Goal: Information Seeking & Learning: Locate item on page

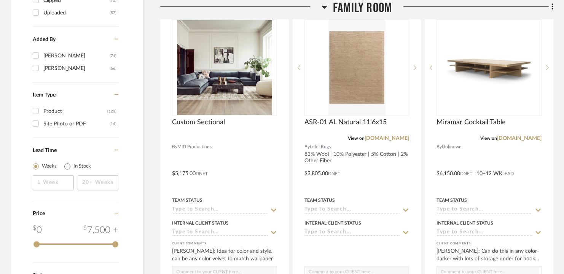
scroll to position [1023, 0]
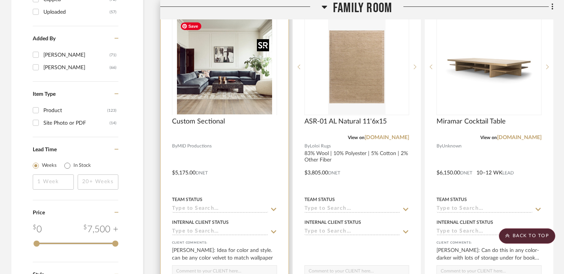
click at [207, 90] on div at bounding box center [224, 115] width 105 height 192
click at [190, 92] on img "0" at bounding box center [224, 66] width 95 height 95
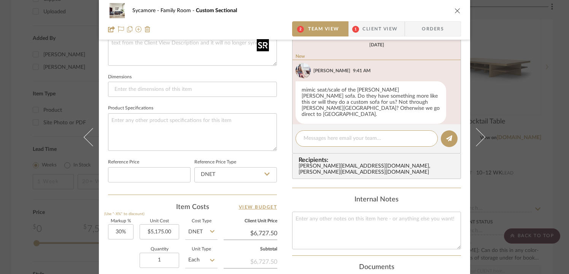
scroll to position [298, 0]
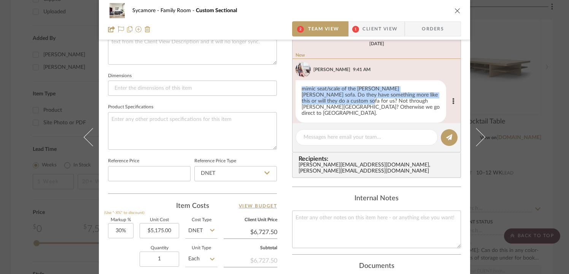
drag, startPoint x: 299, startPoint y: 89, endPoint x: 315, endPoint y: 100, distance: 19.6
click at [315, 100] on div "mimic seat/scale of the Berman Rosetti sofa. Do they have something more like t…" at bounding box center [370, 101] width 151 height 43
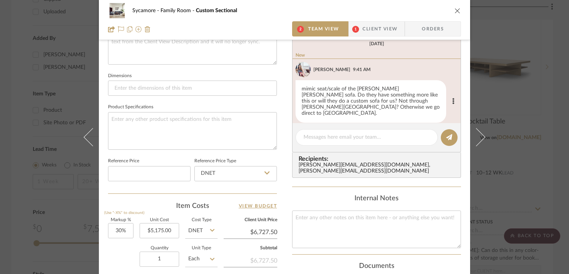
click at [318, 109] on div "mimic seat/scale of the Berman Rosetti sofa. Do they have something more like t…" at bounding box center [370, 101] width 151 height 43
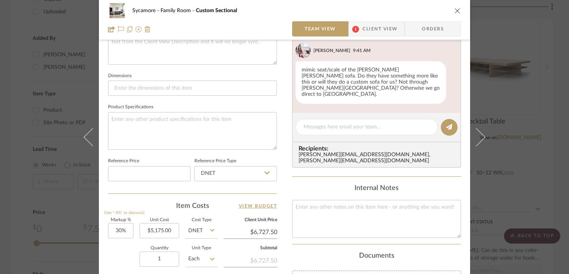
click at [456, 8] on icon "close" at bounding box center [457, 11] width 6 height 6
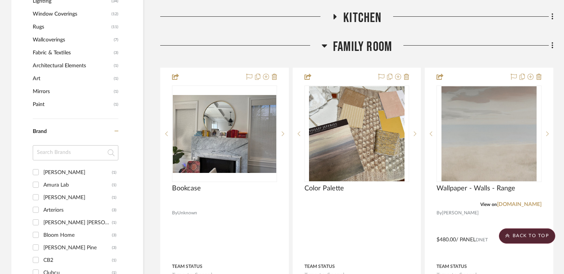
scroll to position [579, 0]
